Goal: Find specific page/section: Find specific page/section

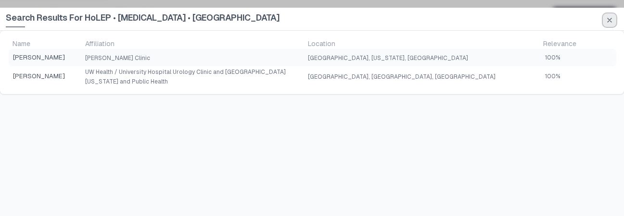
click at [605, 21] on icon "button" at bounding box center [609, 20] width 8 height 8
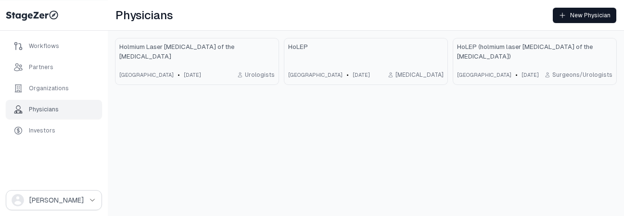
click at [347, 100] on div "Physicians New Physician Holmium Laser [MEDICAL_DATA] of the [MEDICAL_DATA] [GE…" at bounding box center [366, 108] width 516 height 216
click at [201, 142] on div "Physicians New Physician Holmium Laser [MEDICAL_DATA] of the [MEDICAL_DATA] [GE…" at bounding box center [366, 108] width 516 height 216
click at [250, 125] on div "Physicians New Physician Holmium Laser [MEDICAL_DATA] of the [MEDICAL_DATA] [GE…" at bounding box center [366, 108] width 516 height 216
